Goal: Information Seeking & Learning: Learn about a topic

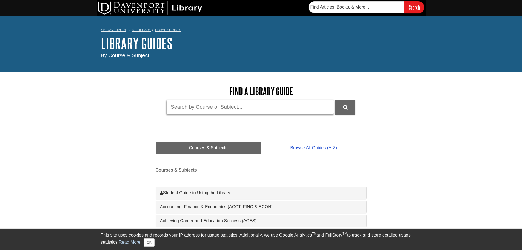
click at [246, 111] on input "Guide Search Terms" at bounding box center [251, 107] width 168 height 15
type input "open textbook"
click at [335, 100] on button "DU Library Guides Search" at bounding box center [345, 107] width 20 height 15
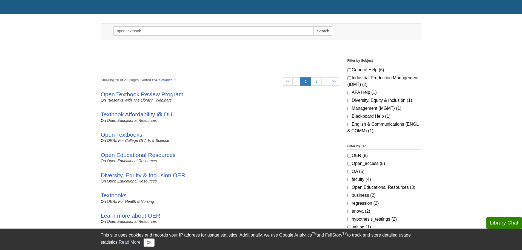
scroll to position [55, 0]
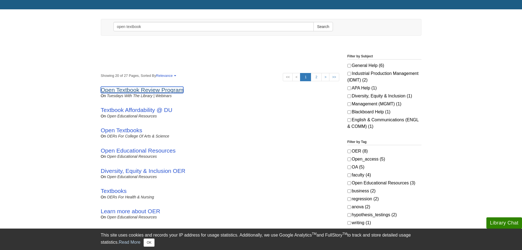
click at [179, 88] on link "Open Textbook Review Program" at bounding box center [142, 90] width 83 height 6
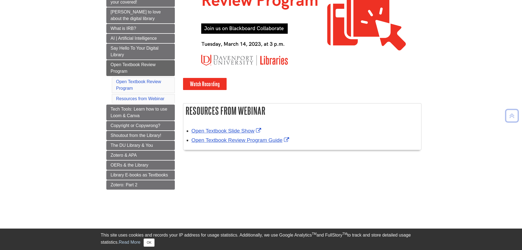
scroll to position [219, 0]
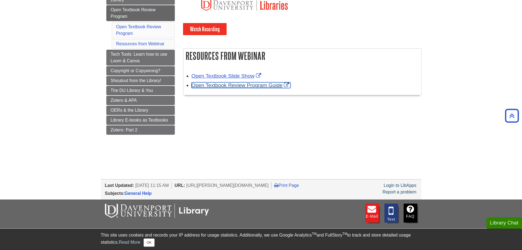
click at [250, 87] on link "Open Textbook Review Program Guide" at bounding box center [241, 85] width 99 height 6
